Goal: Book appointment/travel/reservation

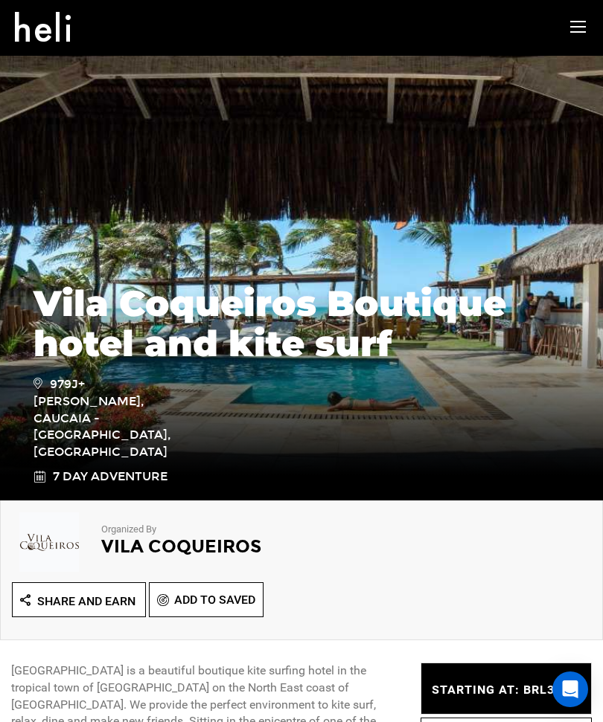
click at [327, 310] on h1 "Vila Coqueiros Boutique hotel and kite surf" at bounding box center [301, 323] width 536 height 80
click at [583, 32] on icon at bounding box center [578, 27] width 16 height 17
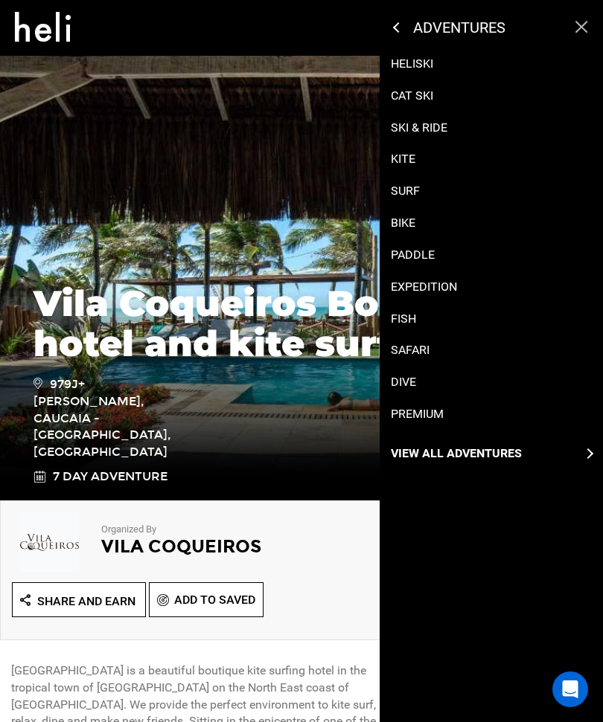
click at [399, 23] on icon at bounding box center [398, 27] width 10 height 10
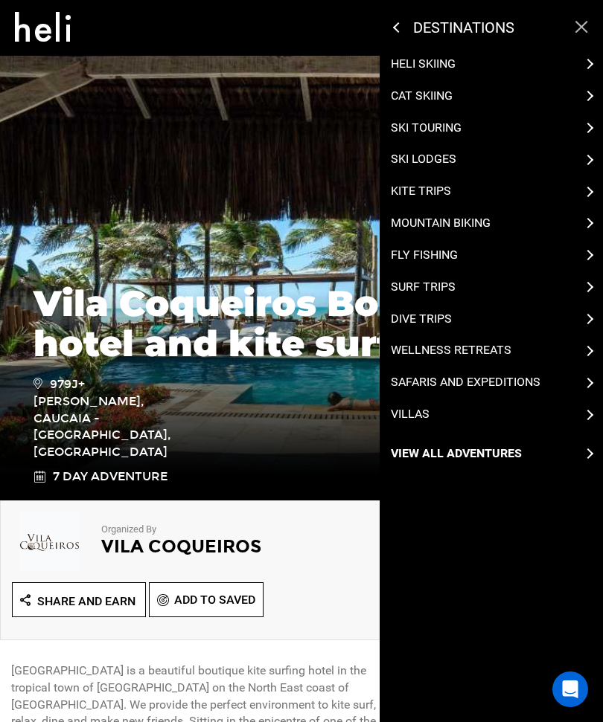
click at [553, 406] on div "Villas" at bounding box center [491, 414] width 201 height 17
click at [579, 406] on div "Villas" at bounding box center [491, 414] width 201 height 17
click at [577, 408] on div "Villas" at bounding box center [491, 414] width 201 height 17
click at [426, 406] on p "Villas" at bounding box center [410, 414] width 39 height 17
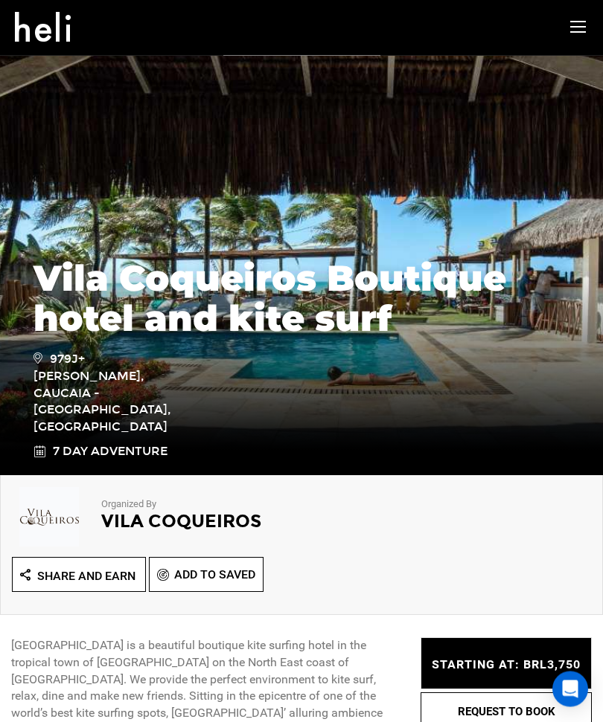
scroll to position [28, 0]
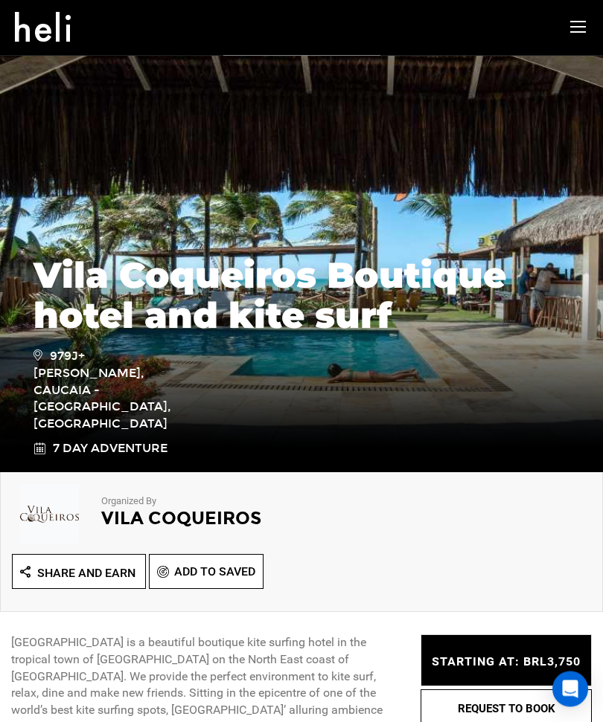
click at [292, 325] on h1 "Vila Coqueiros Boutique hotel and kite surf" at bounding box center [301, 296] width 536 height 80
click at [313, 336] on h1 "Vila Coqueiros Boutique hotel and kite surf" at bounding box center [301, 296] width 536 height 80
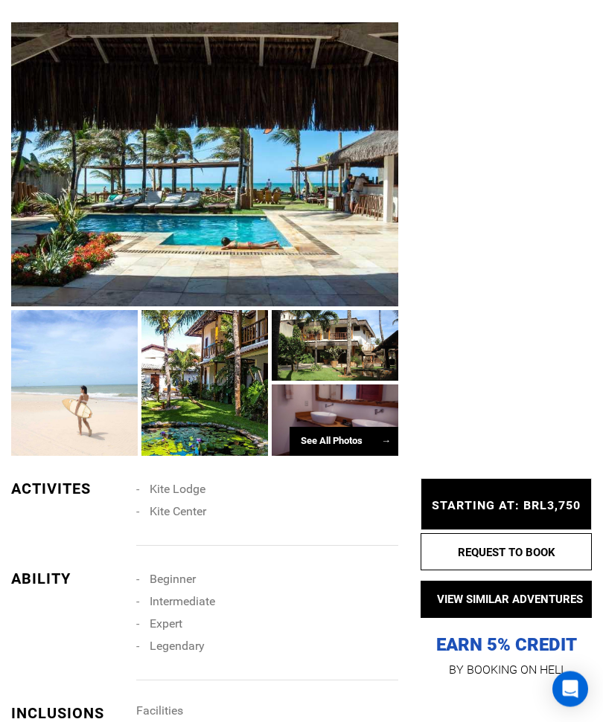
scroll to position [975, 0]
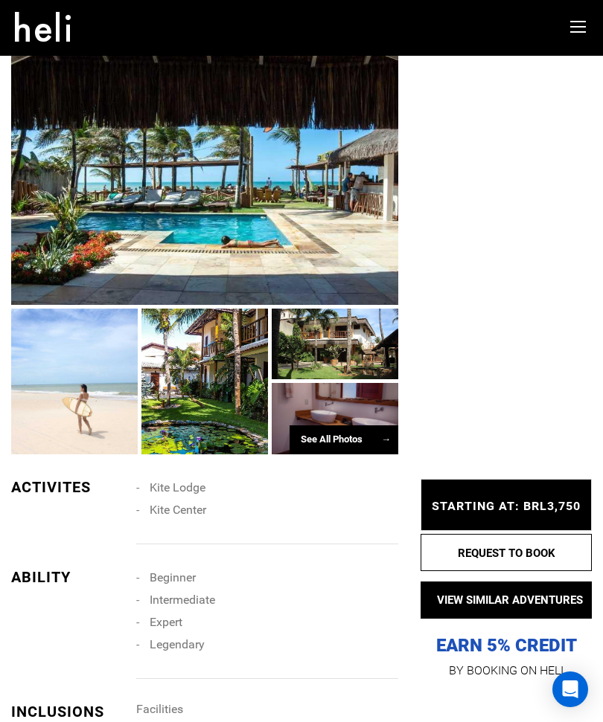
click at [345, 438] on div "See All Photos →" at bounding box center [343, 440] width 109 height 29
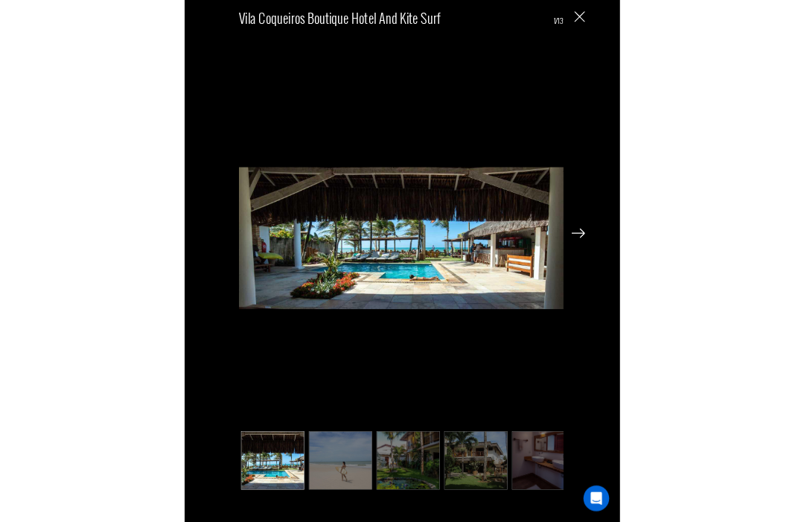
scroll to position [1076, 0]
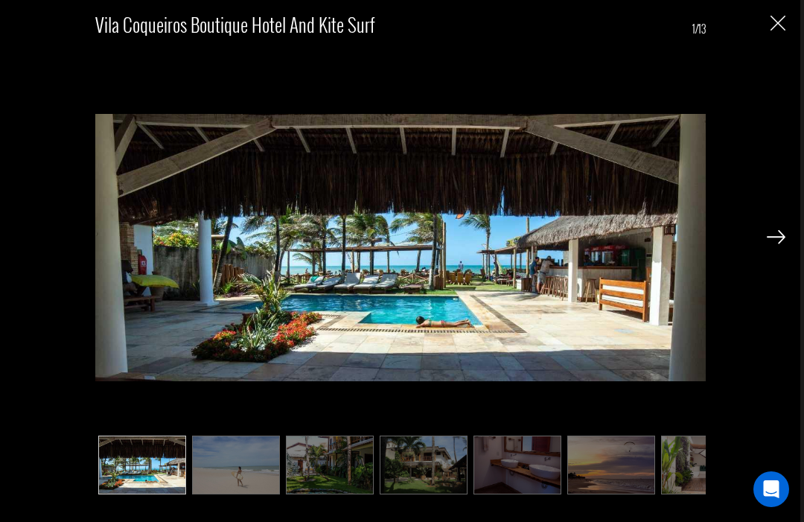
click at [602, 243] on img at bounding box center [775, 236] width 19 height 13
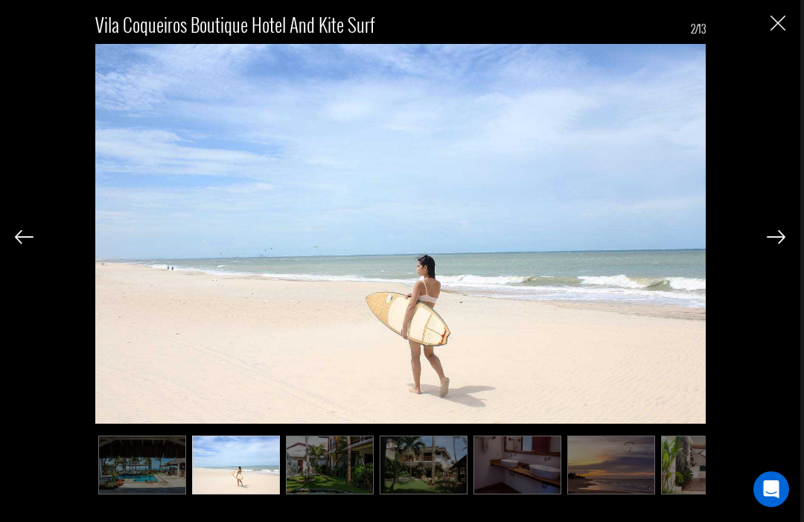
click at [602, 243] on img at bounding box center [775, 236] width 19 height 13
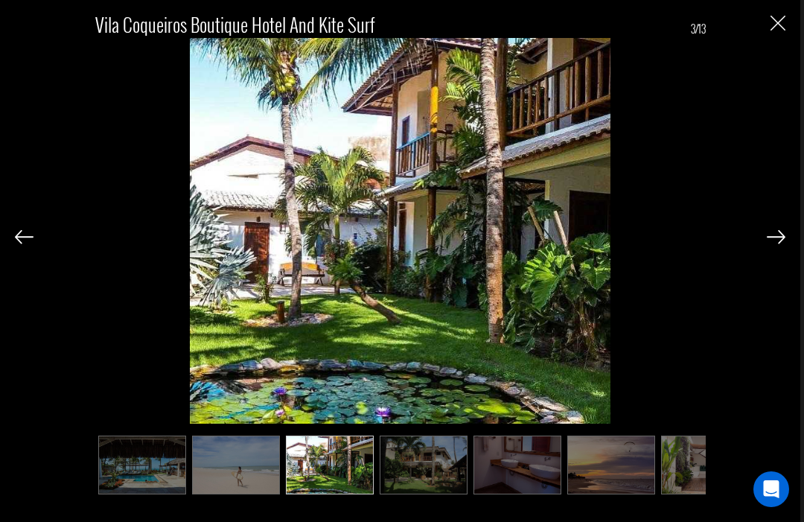
click at [602, 258] on div "Vila Coqueiros Boutique hotel and kite surf 3/13" at bounding box center [400, 248] width 770 height 496
click at [602, 243] on img at bounding box center [775, 236] width 19 height 13
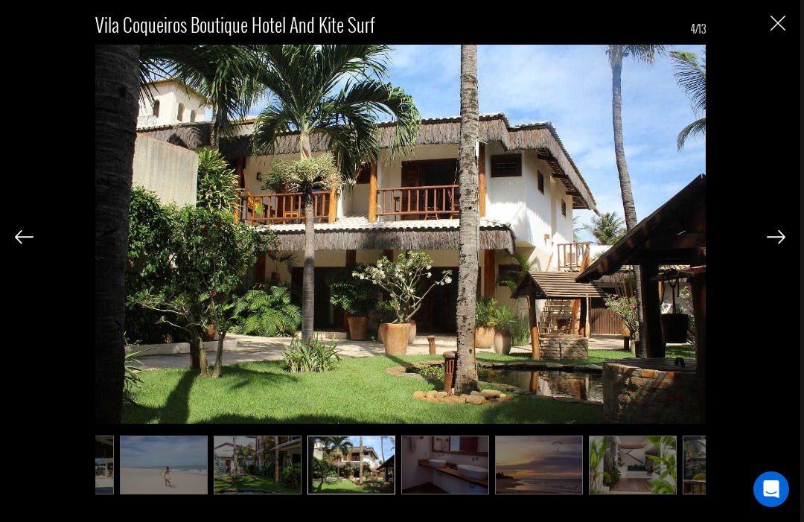
scroll to position [0, 74]
click at [602, 243] on img at bounding box center [775, 236] width 19 height 13
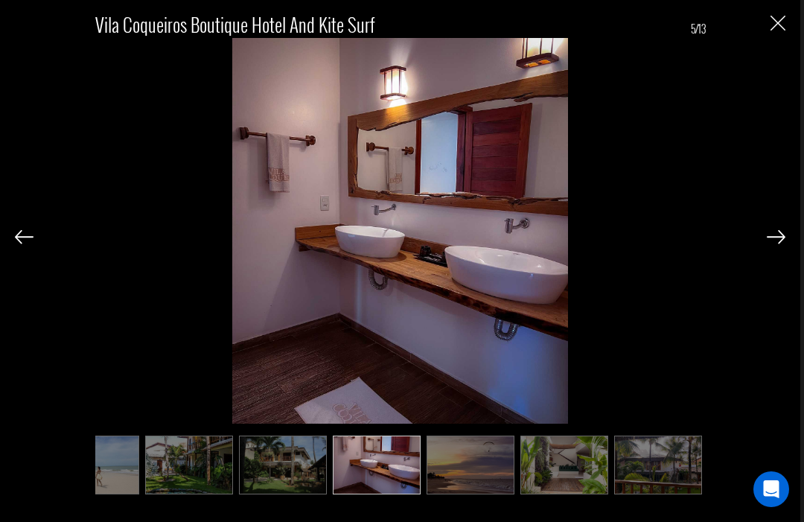
scroll to position [0, 149]
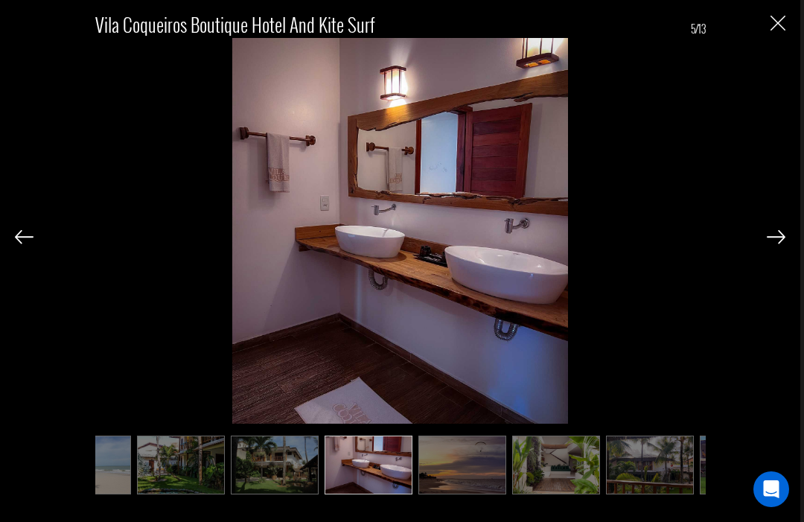
click at [602, 243] on img at bounding box center [775, 236] width 19 height 13
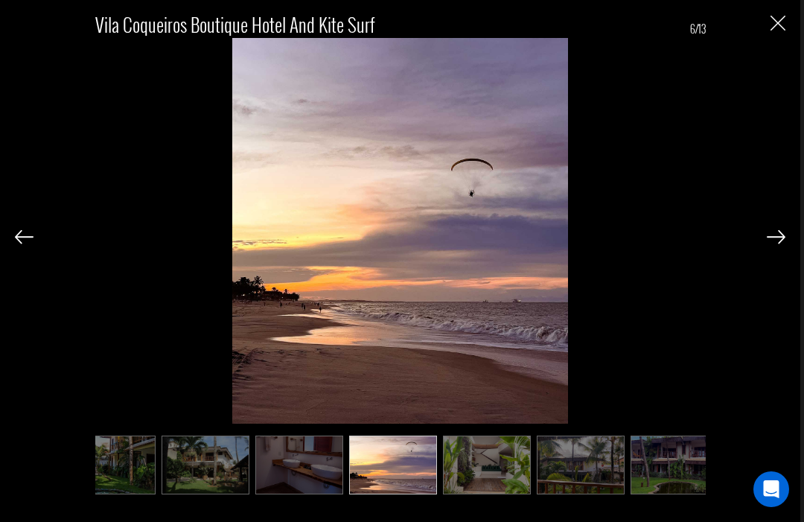
scroll to position [0, 223]
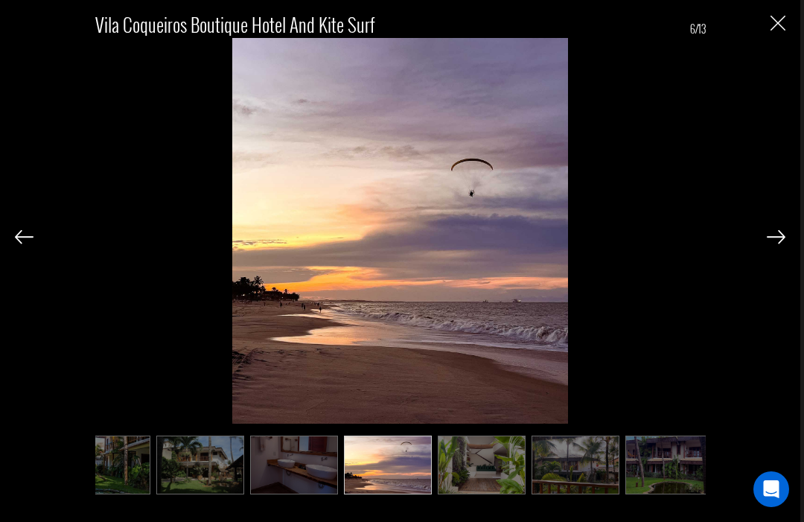
click at [602, 243] on img at bounding box center [775, 236] width 19 height 13
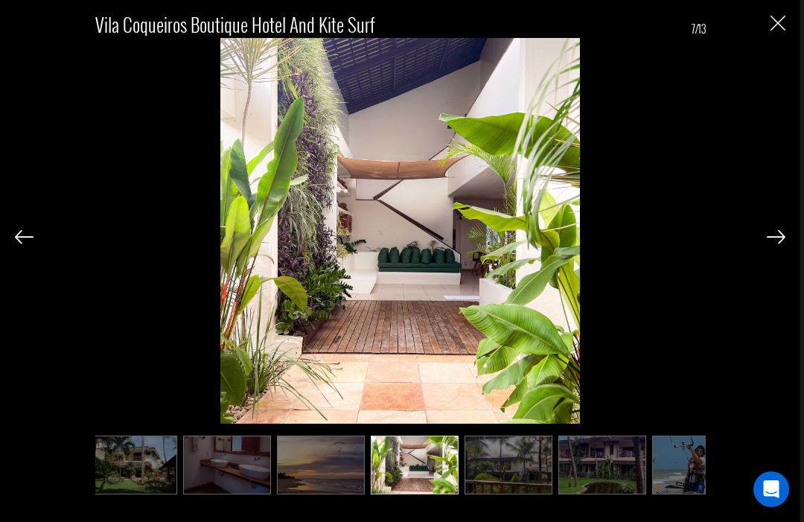
scroll to position [0, 298]
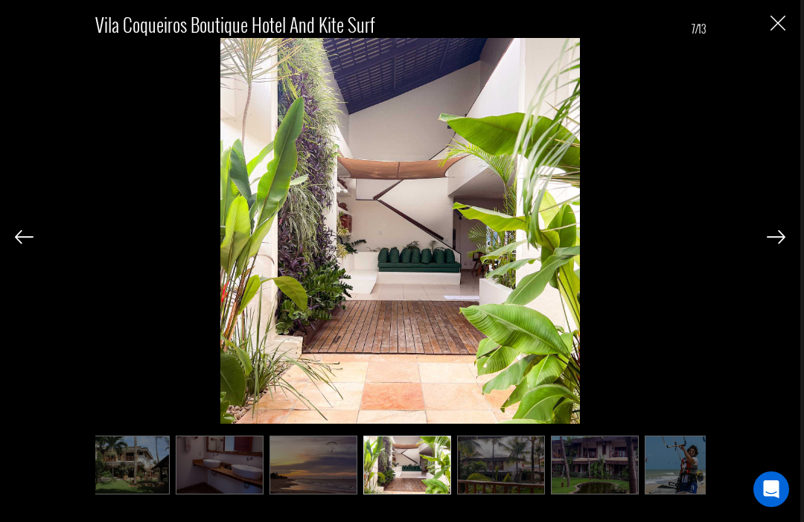
click at [602, 243] on img at bounding box center [775, 236] width 19 height 13
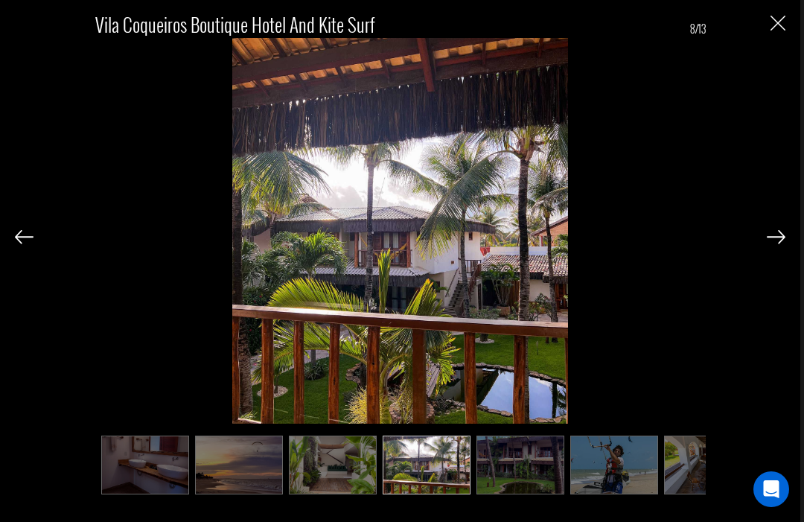
scroll to position [0, 372]
click at [31, 243] on img at bounding box center [24, 236] width 19 height 13
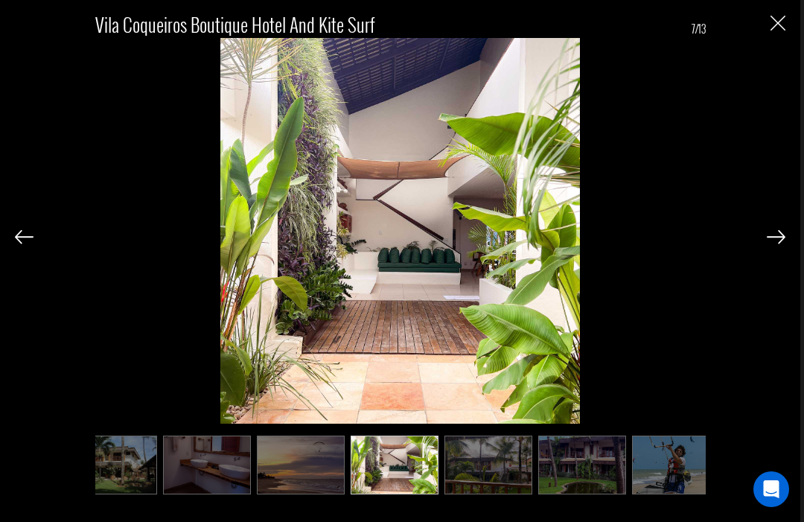
scroll to position [0, 298]
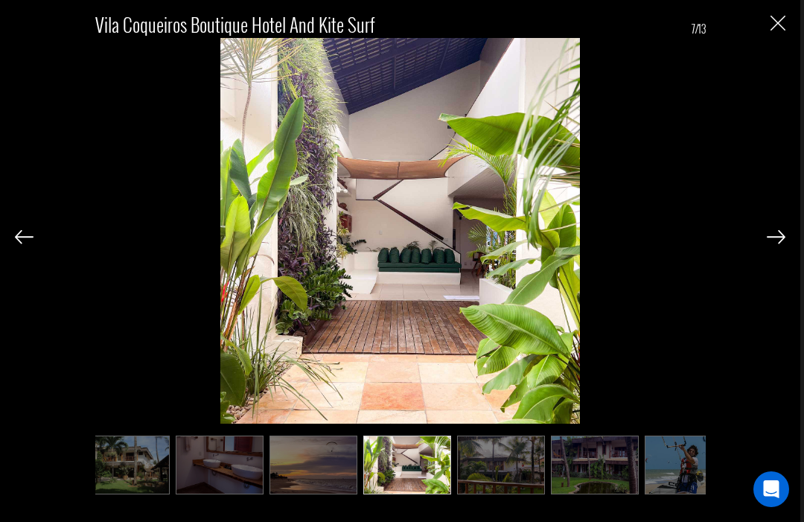
click at [602, 243] on img at bounding box center [775, 236] width 19 height 13
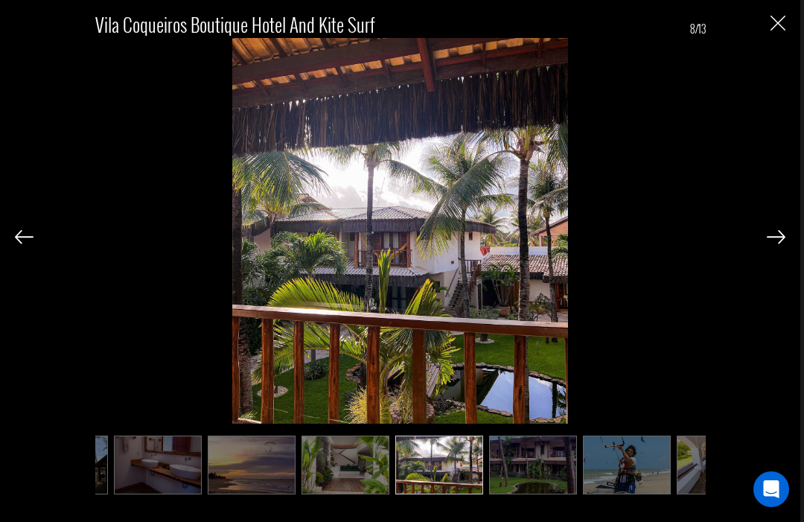
scroll to position [0, 372]
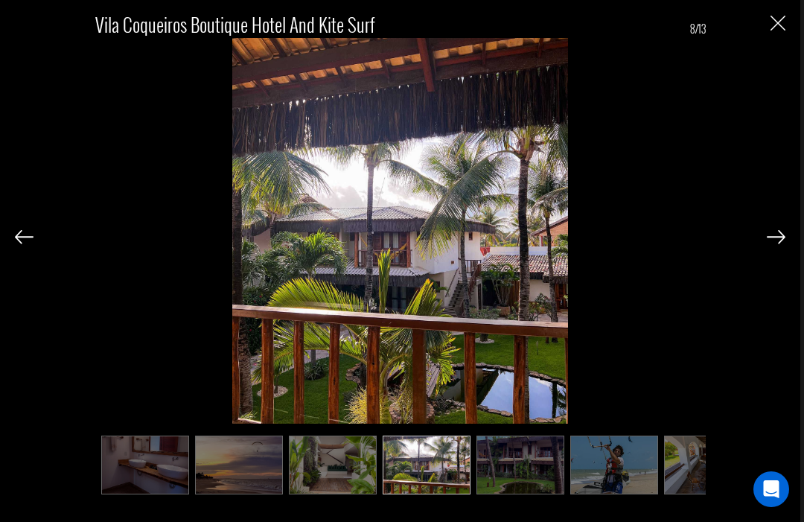
click at [602, 243] on img at bounding box center [775, 236] width 19 height 13
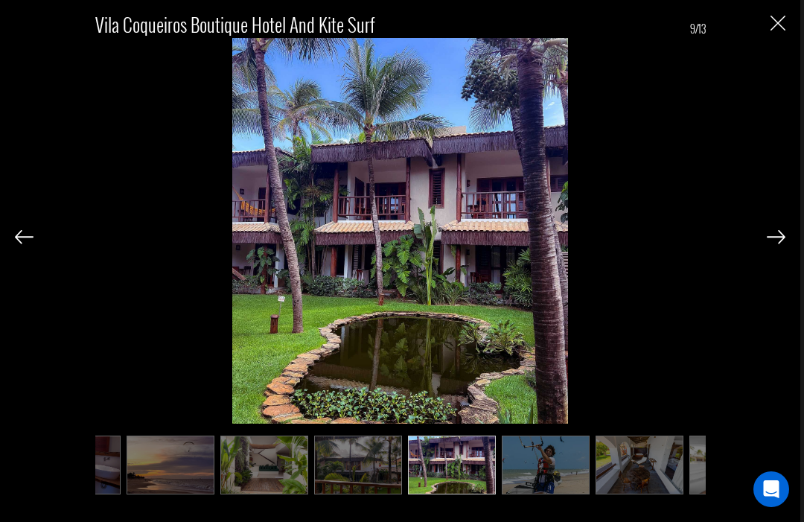
scroll to position [0, 446]
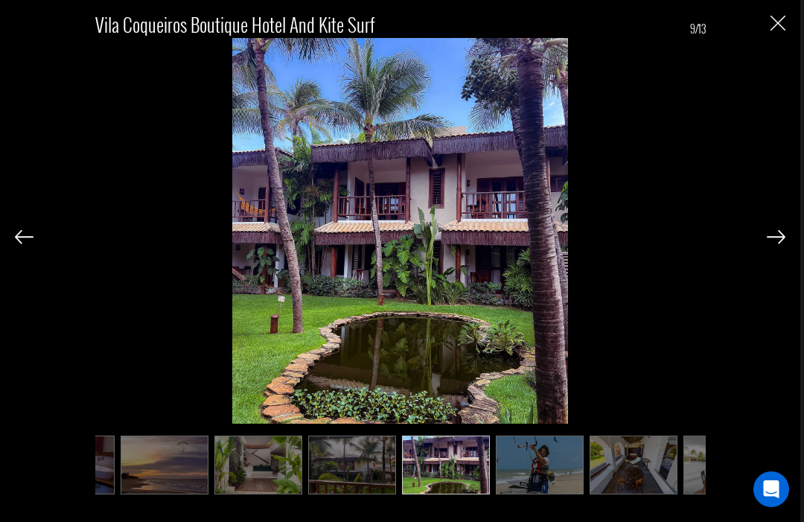
click at [602, 243] on img at bounding box center [775, 236] width 19 height 13
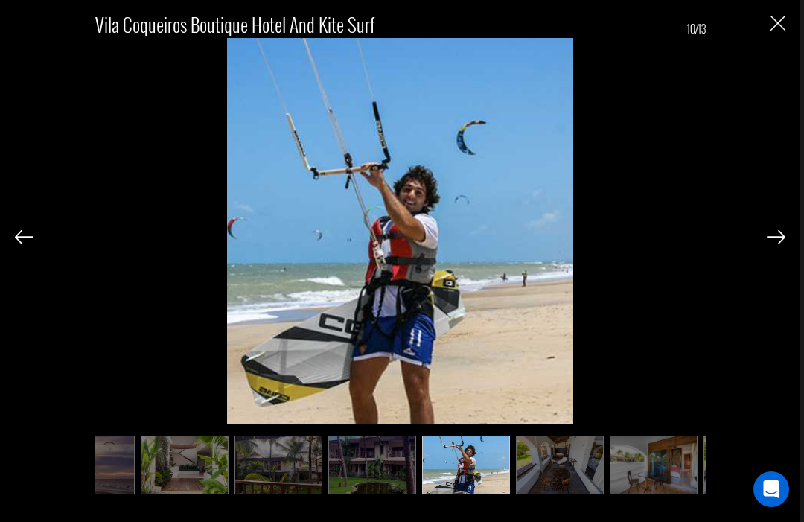
scroll to position [0, 521]
click at [602, 243] on img at bounding box center [775, 236] width 19 height 13
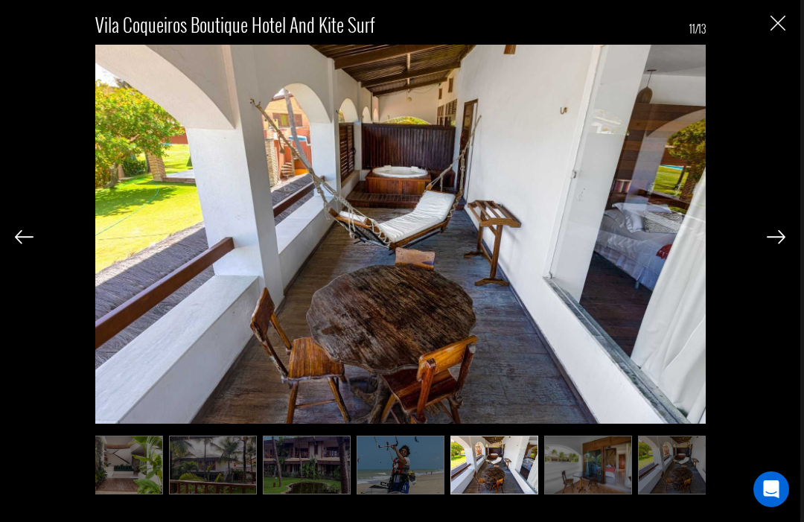
scroll to position [0, 595]
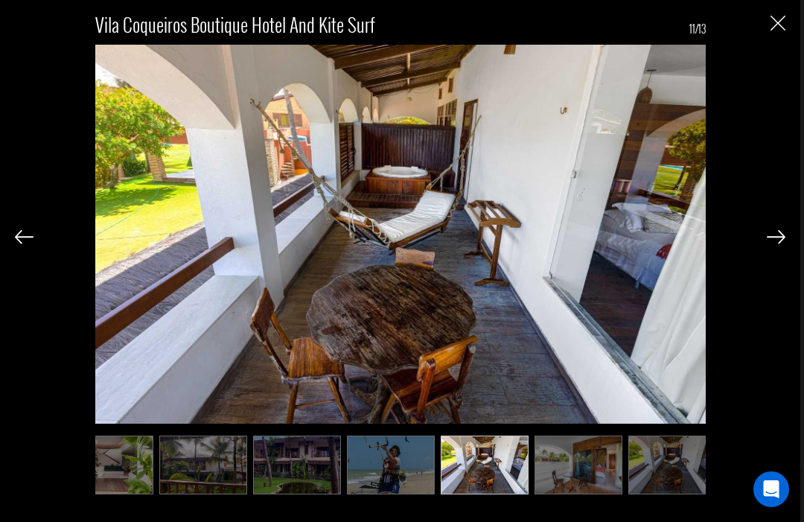
click at [602, 243] on img at bounding box center [775, 236] width 19 height 13
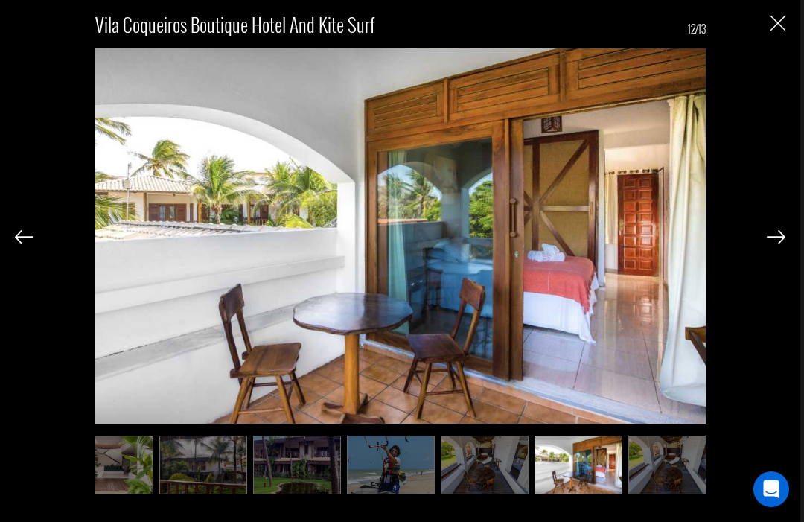
scroll to position [0, 609]
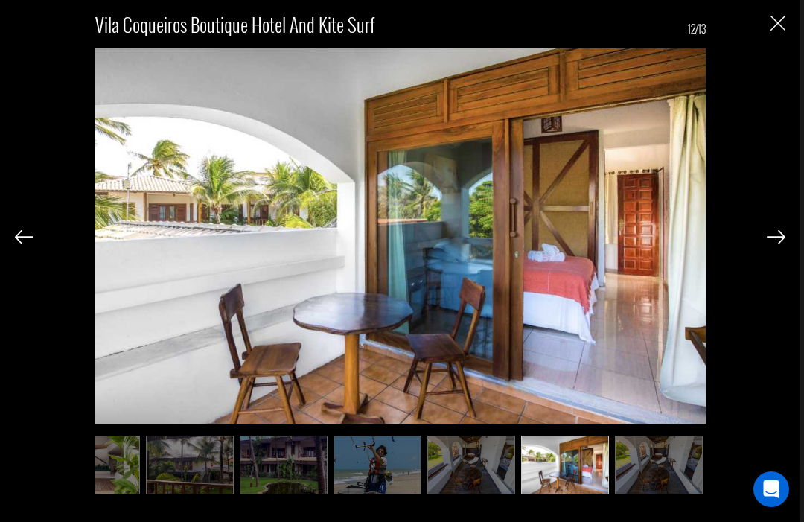
click at [602, 243] on img at bounding box center [775, 236] width 19 height 13
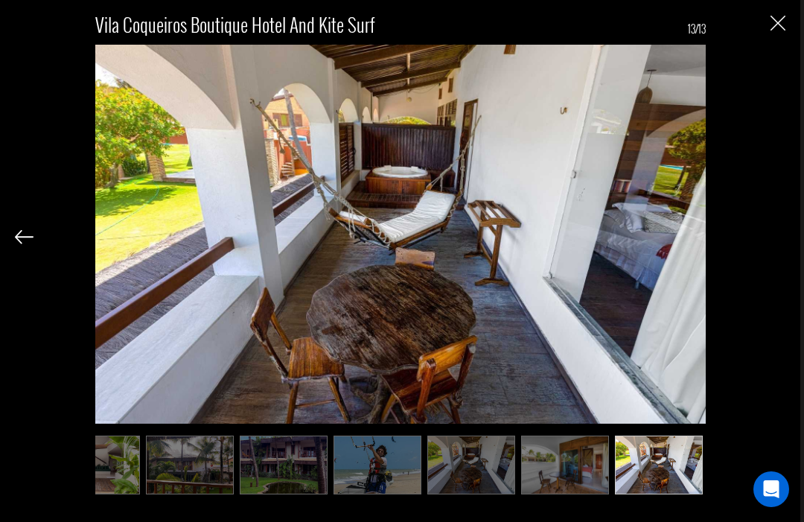
click at [602, 22] on img "Close" at bounding box center [777, 23] width 15 height 15
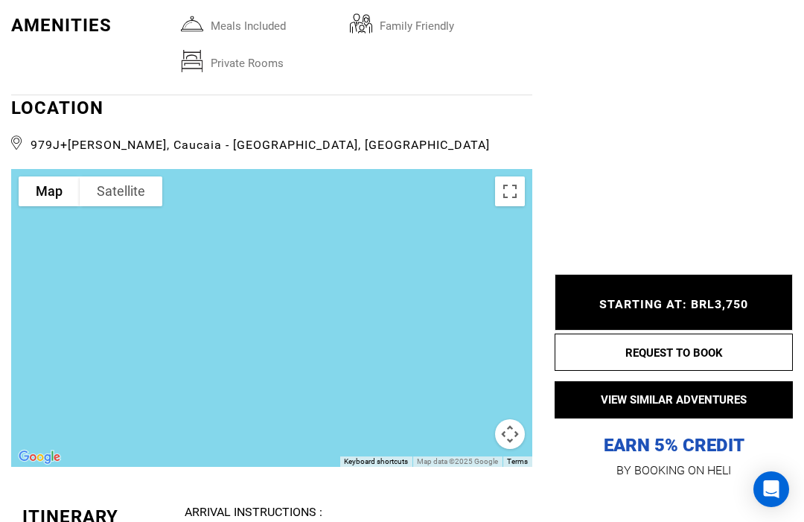
scroll to position [3212, 0]
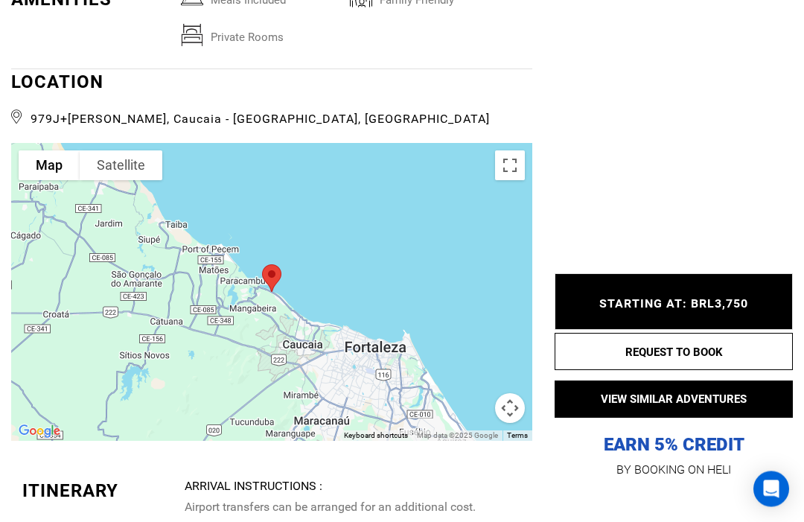
scroll to position [3250, 0]
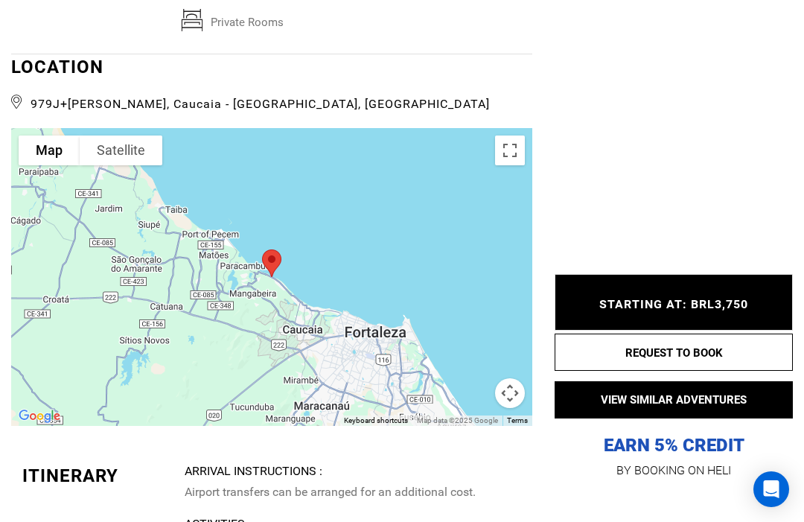
click at [510, 155] on button "Toggle fullscreen view" at bounding box center [510, 150] width 30 height 30
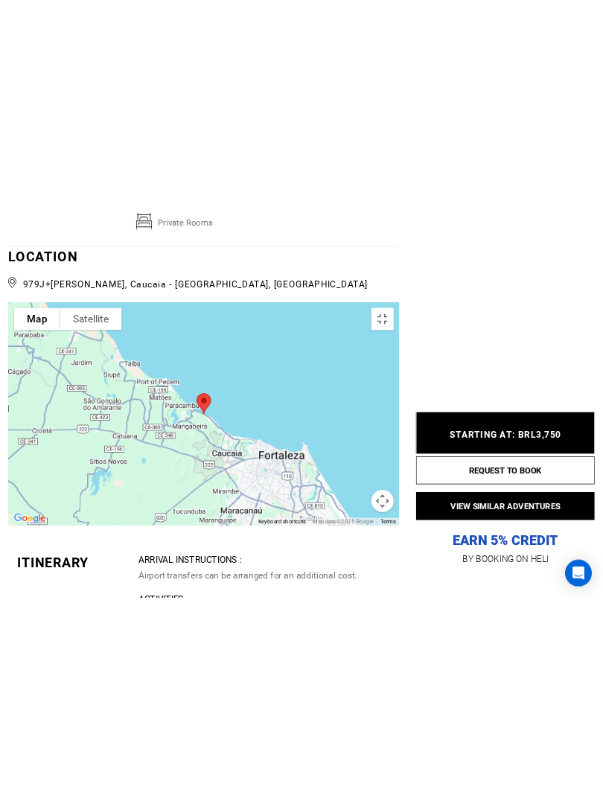
scroll to position [0, 0]
